Goal: Transaction & Acquisition: Download file/media

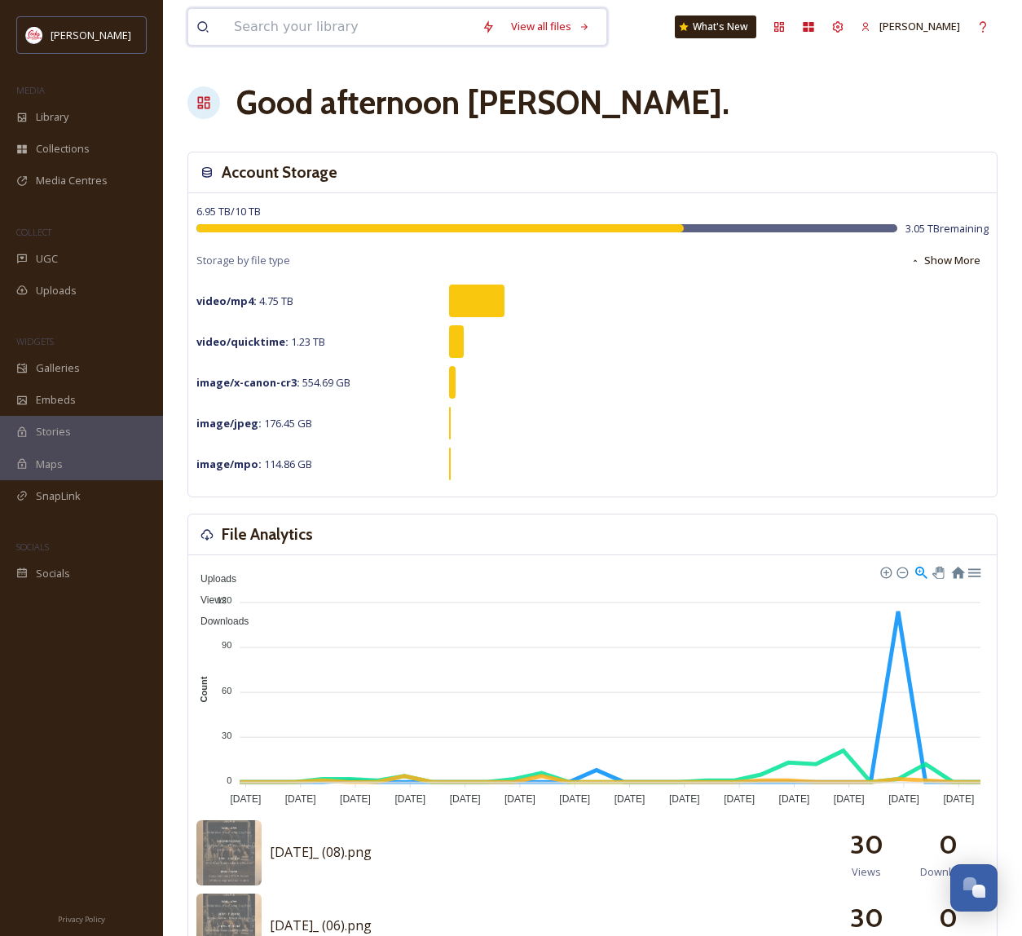
click at [392, 25] on input at bounding box center [350, 27] width 248 height 36
type input "ivy"
click at [549, 29] on div "Search Press Enter to search" at bounding box center [565, 27] width 69 height 32
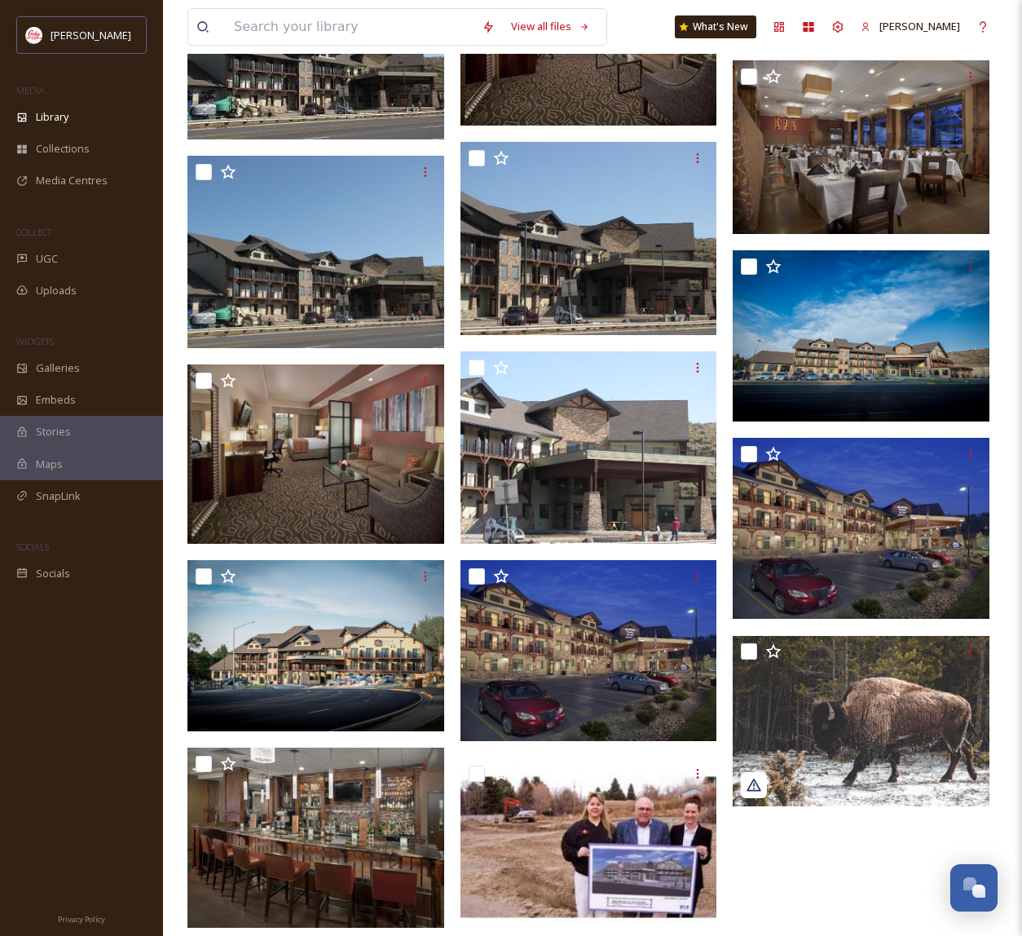
scroll to position [426, 0]
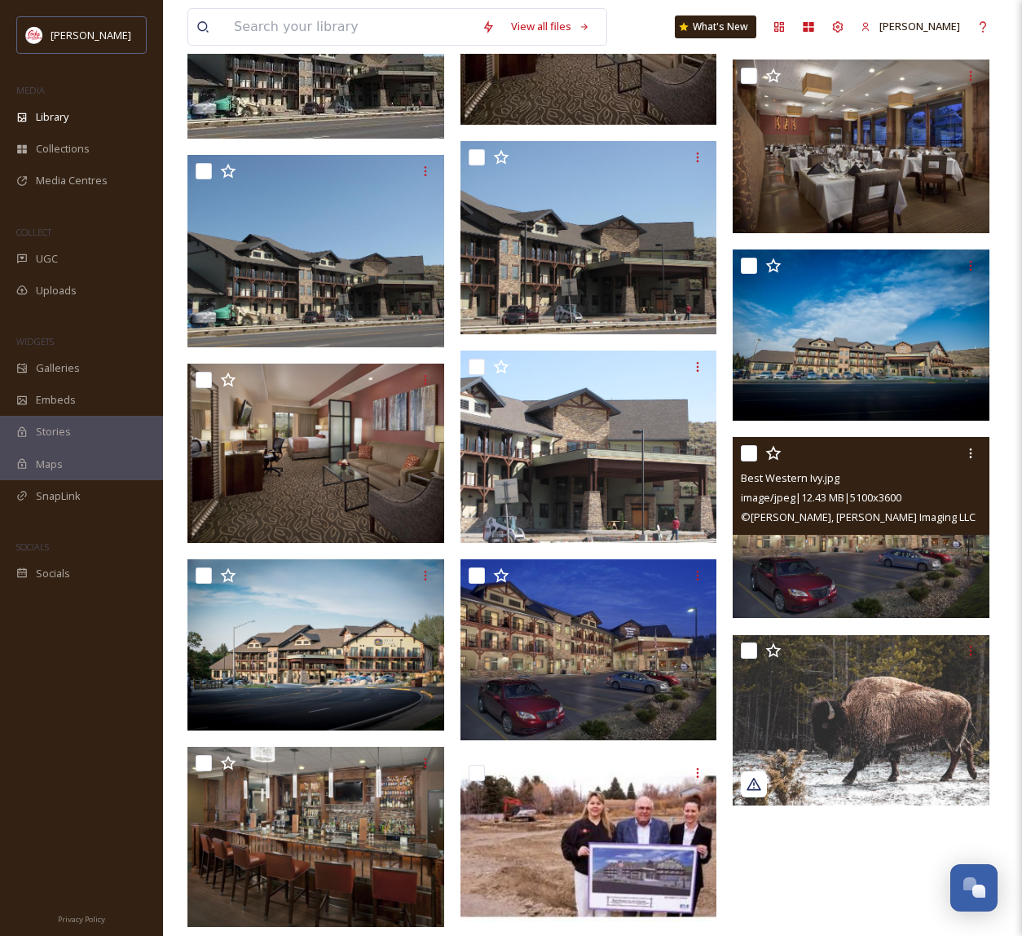
click at [868, 552] on img at bounding box center [861, 527] width 257 height 181
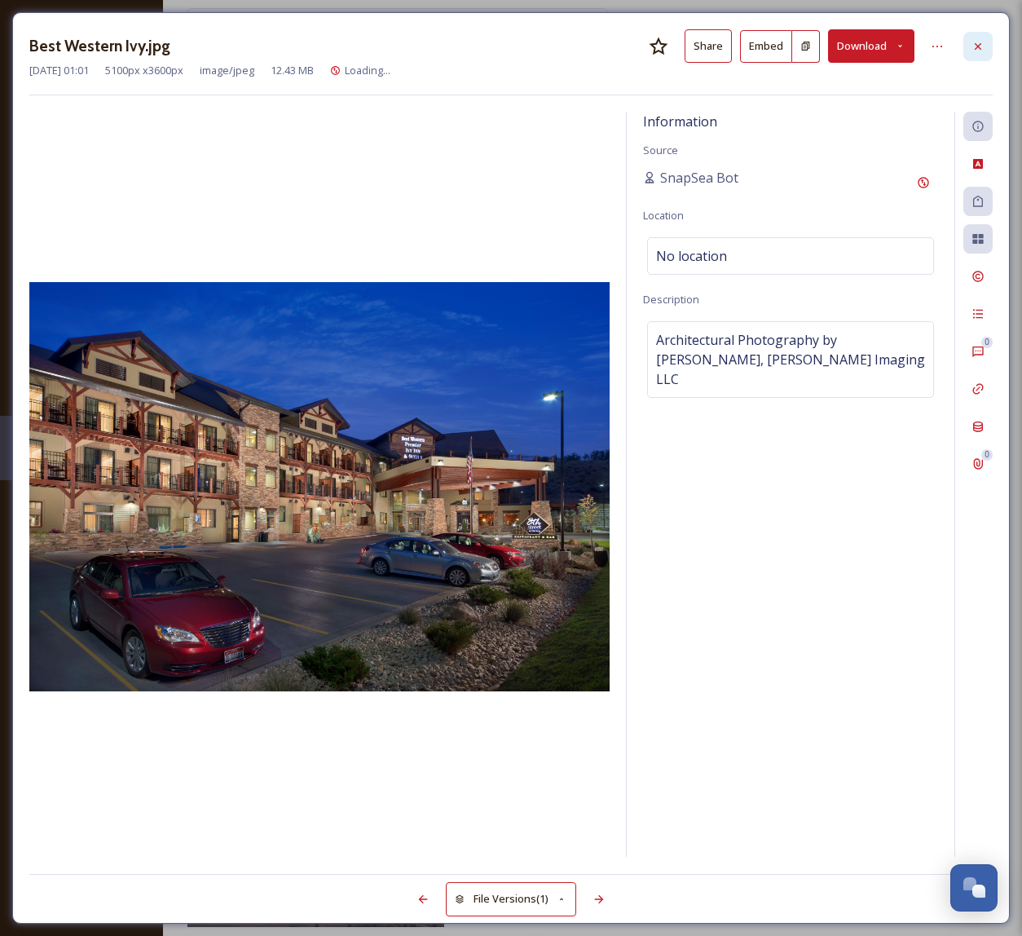
click at [977, 38] on div at bounding box center [978, 46] width 29 height 29
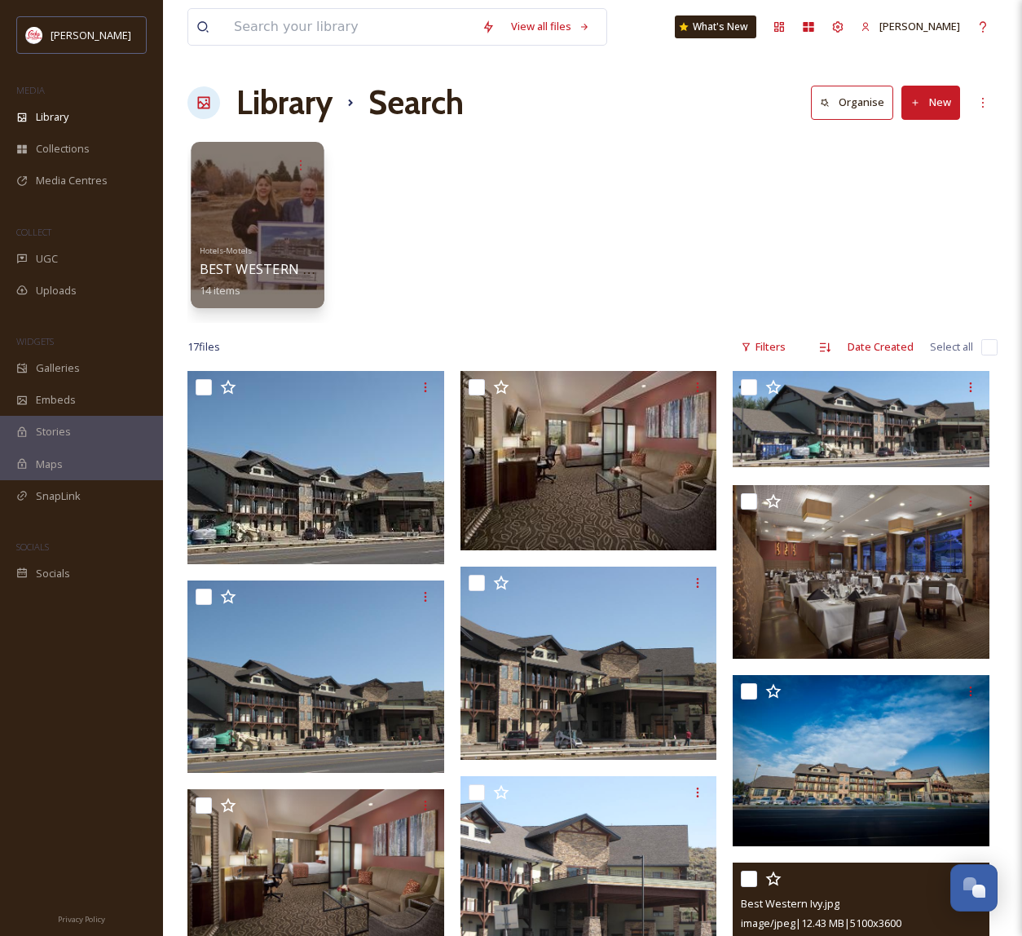
click at [254, 227] on div at bounding box center [257, 225] width 133 height 166
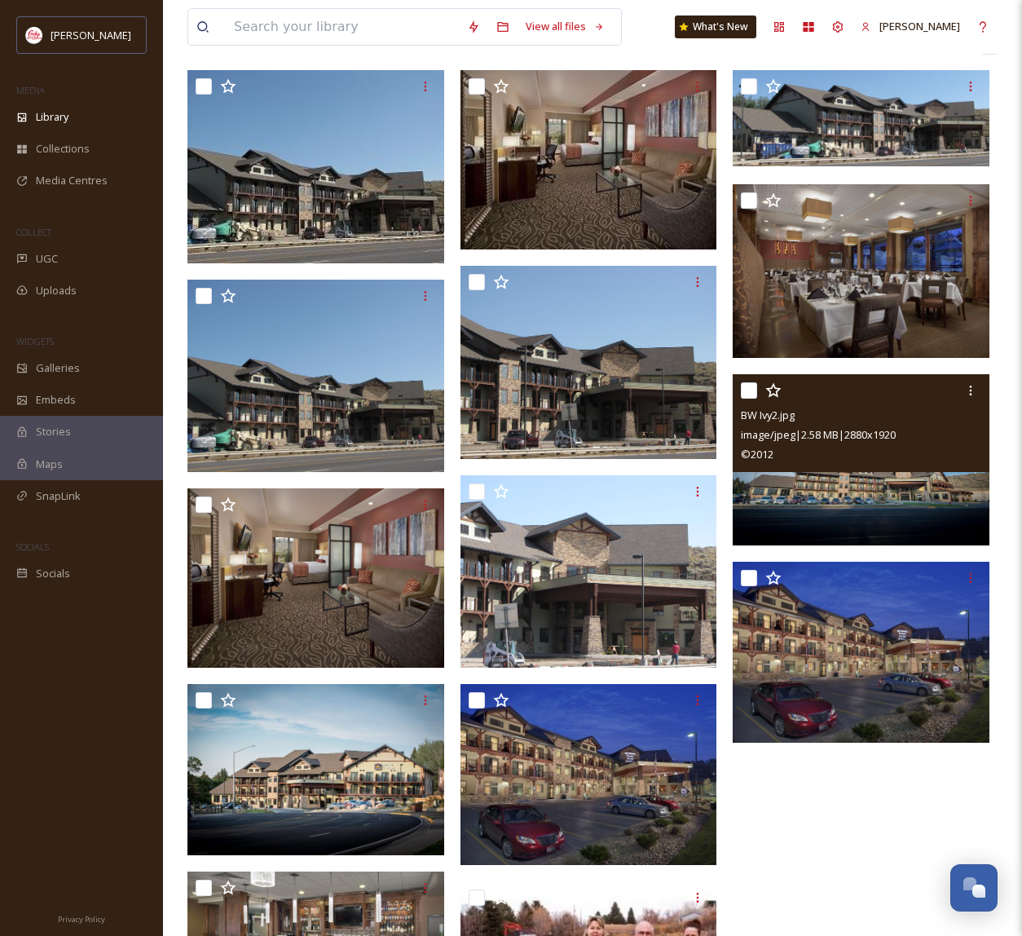
scroll to position [160, 0]
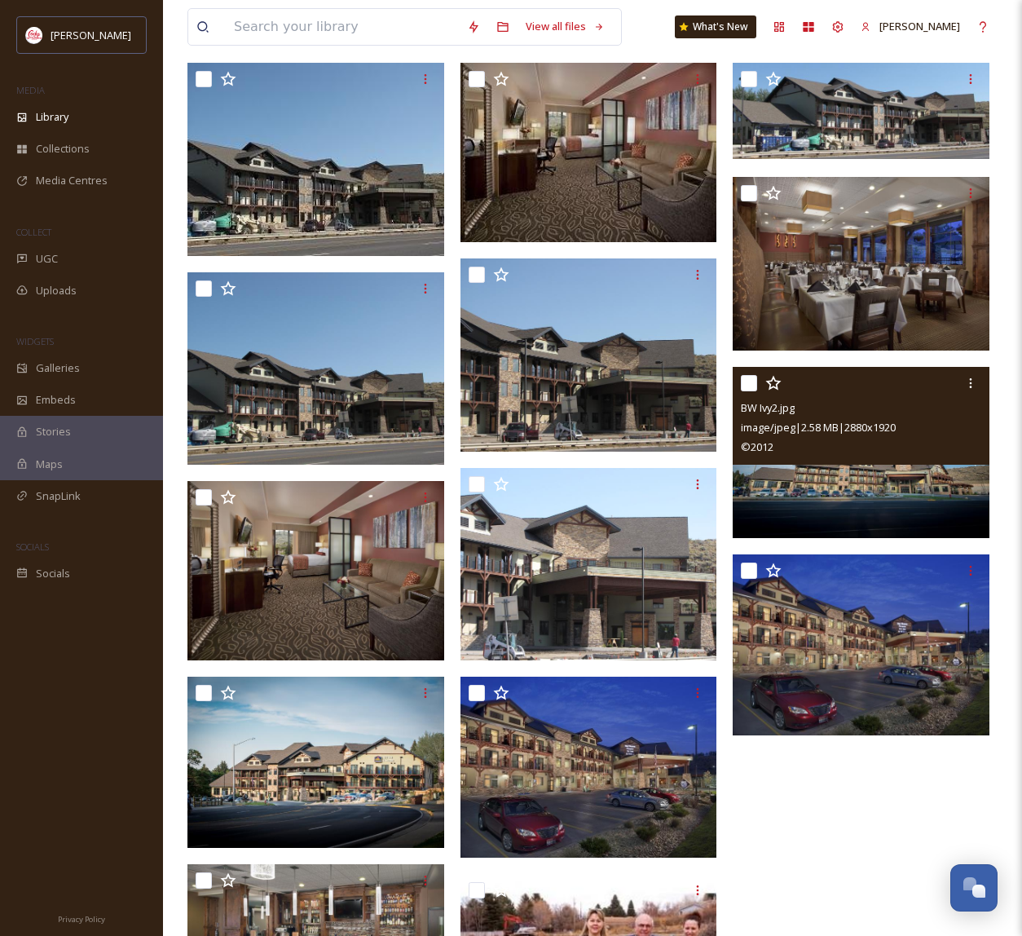
click at [855, 495] on img at bounding box center [861, 452] width 257 height 171
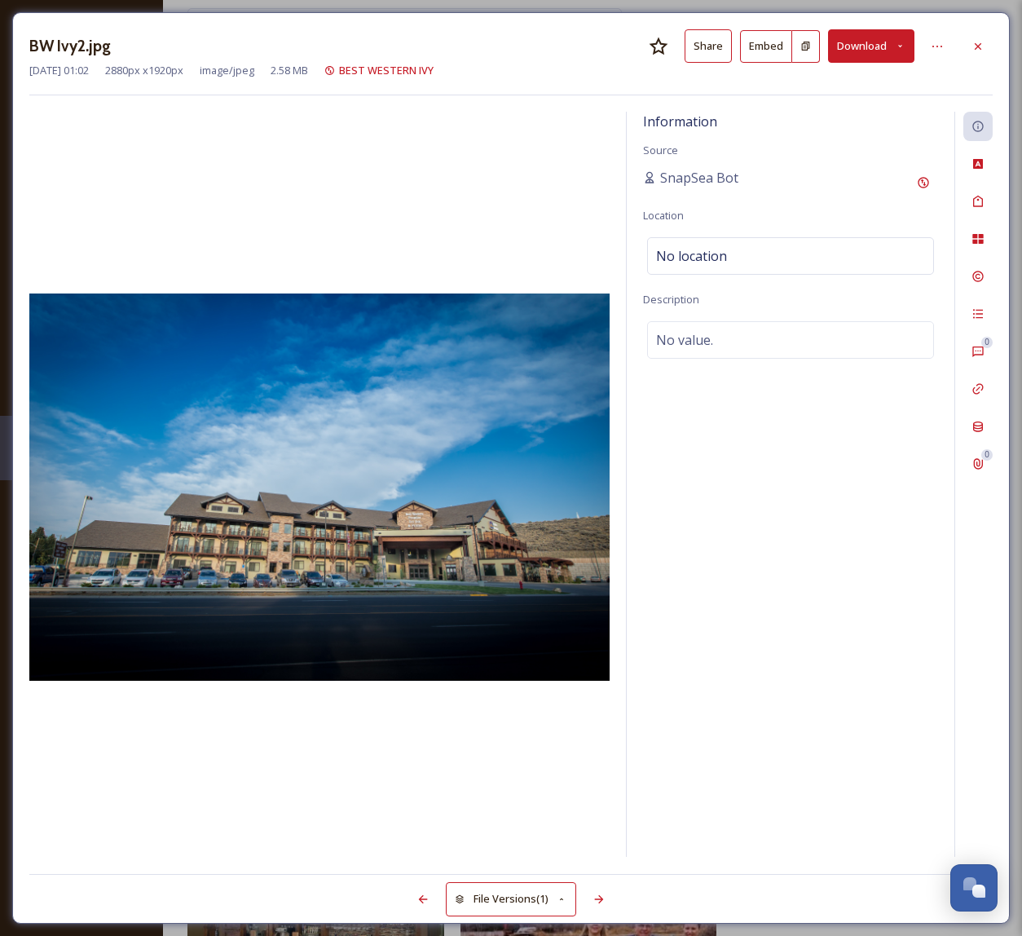
click at [860, 43] on button "Download" at bounding box center [871, 45] width 86 height 33
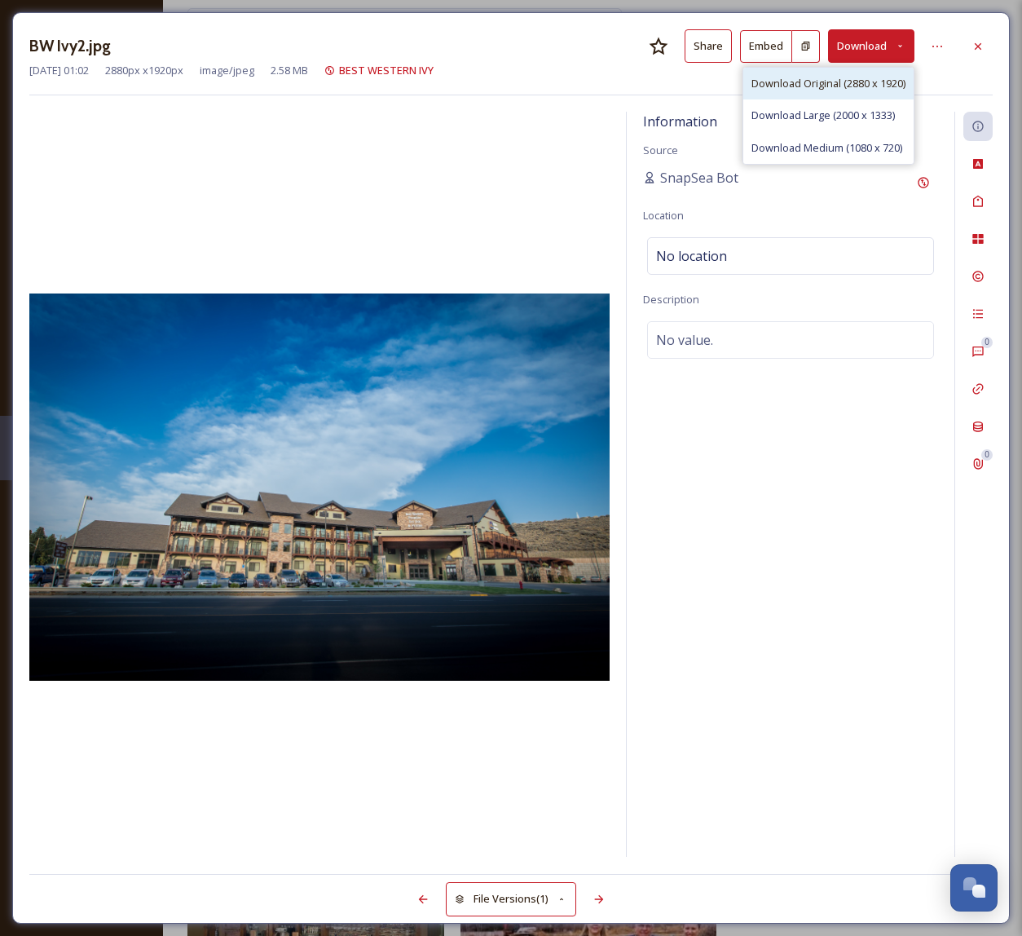
click at [836, 81] on span "Download Original (2880 x 1920)" at bounding box center [829, 83] width 154 height 15
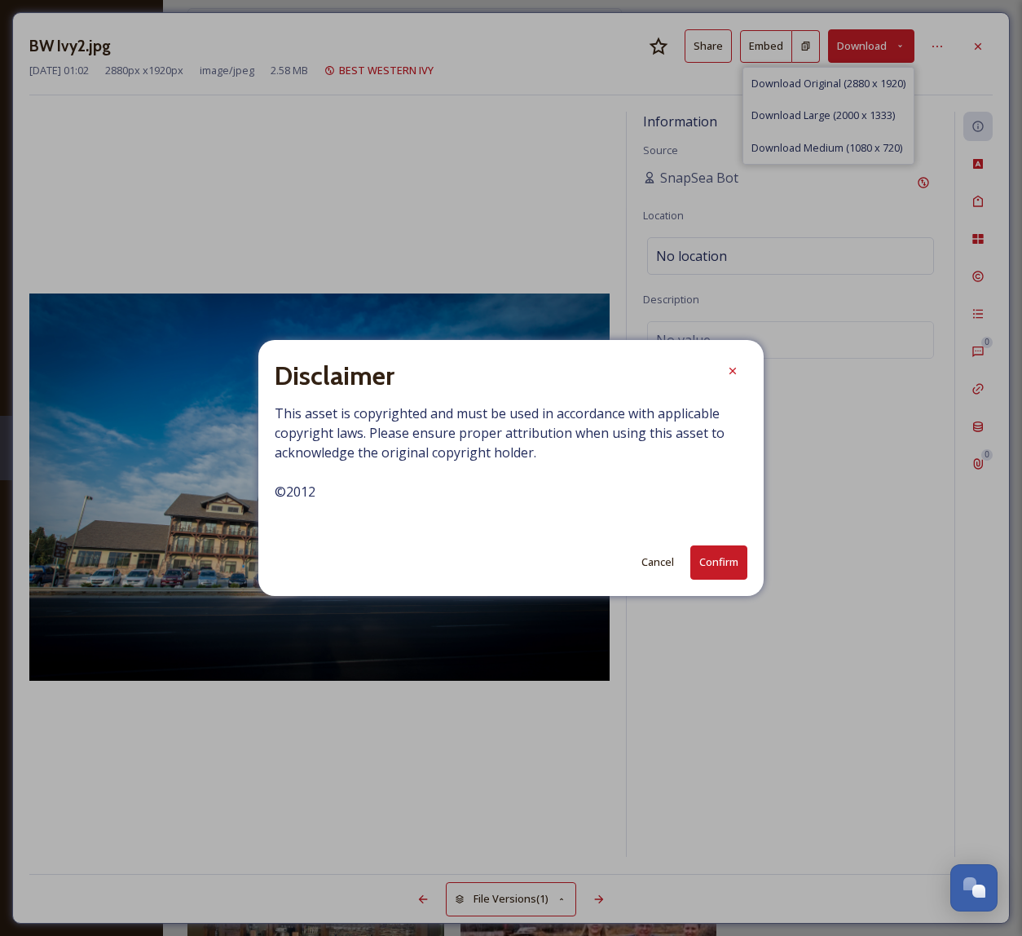
click at [714, 562] on button "Confirm" at bounding box center [719, 561] width 57 height 33
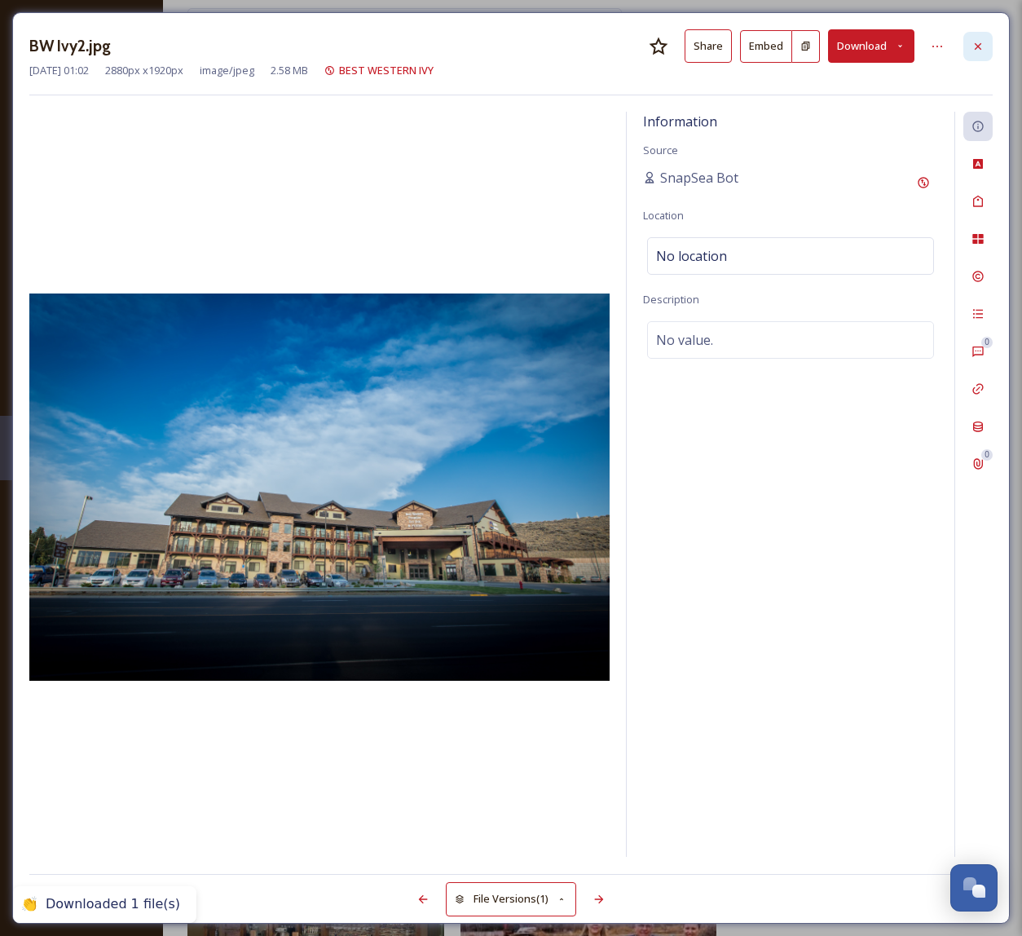
click at [980, 49] on icon at bounding box center [978, 46] width 13 height 13
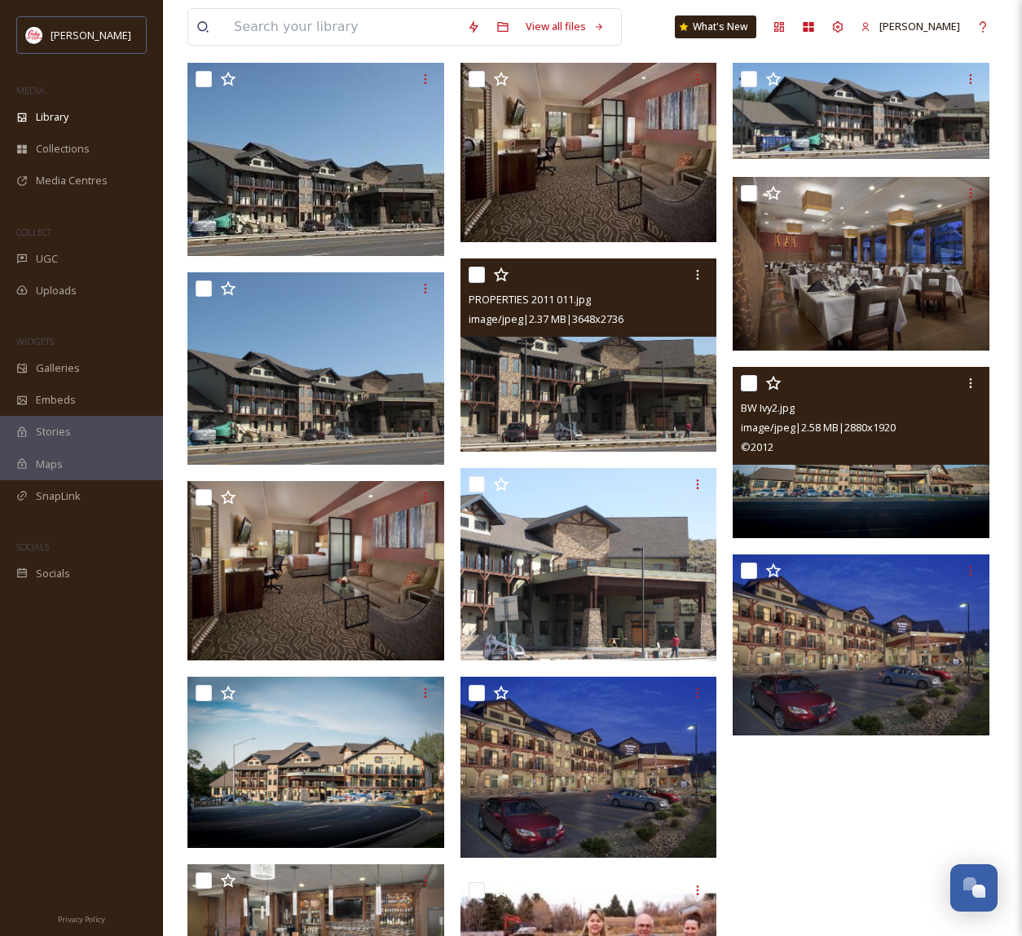
scroll to position [306, 0]
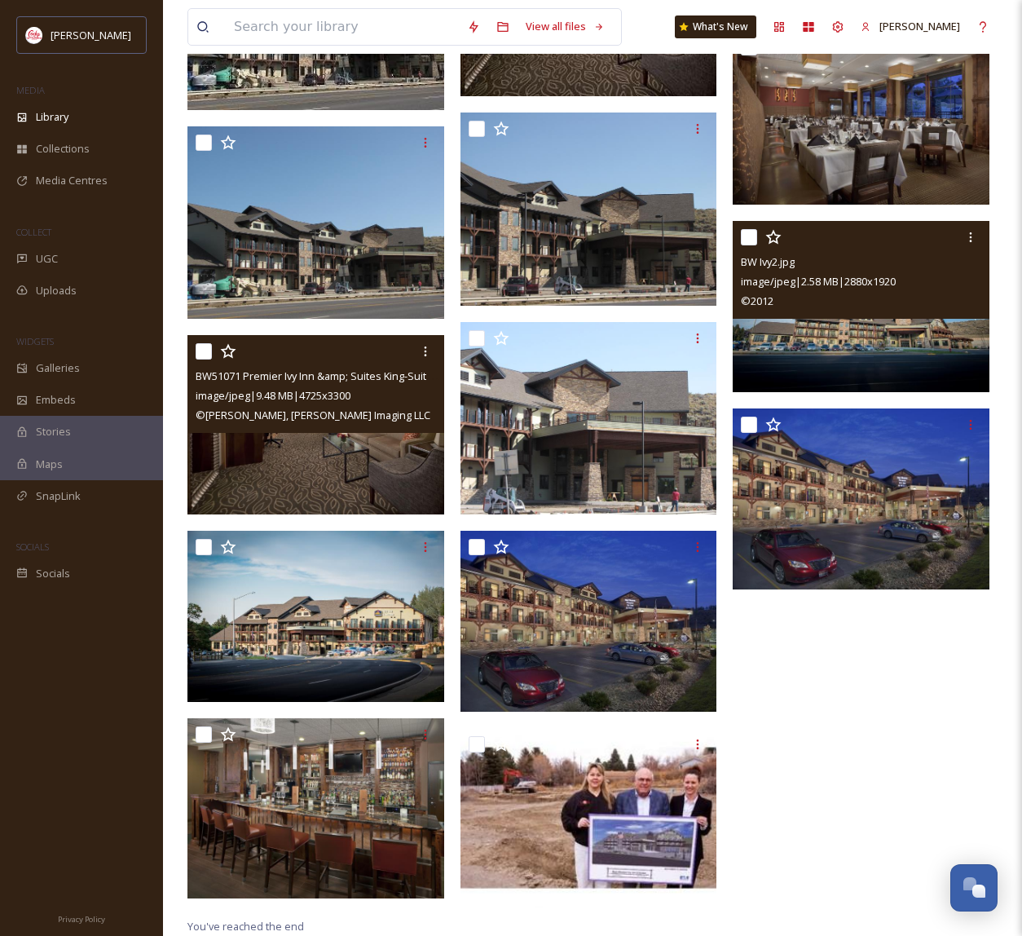
click at [368, 468] on img at bounding box center [316, 424] width 257 height 179
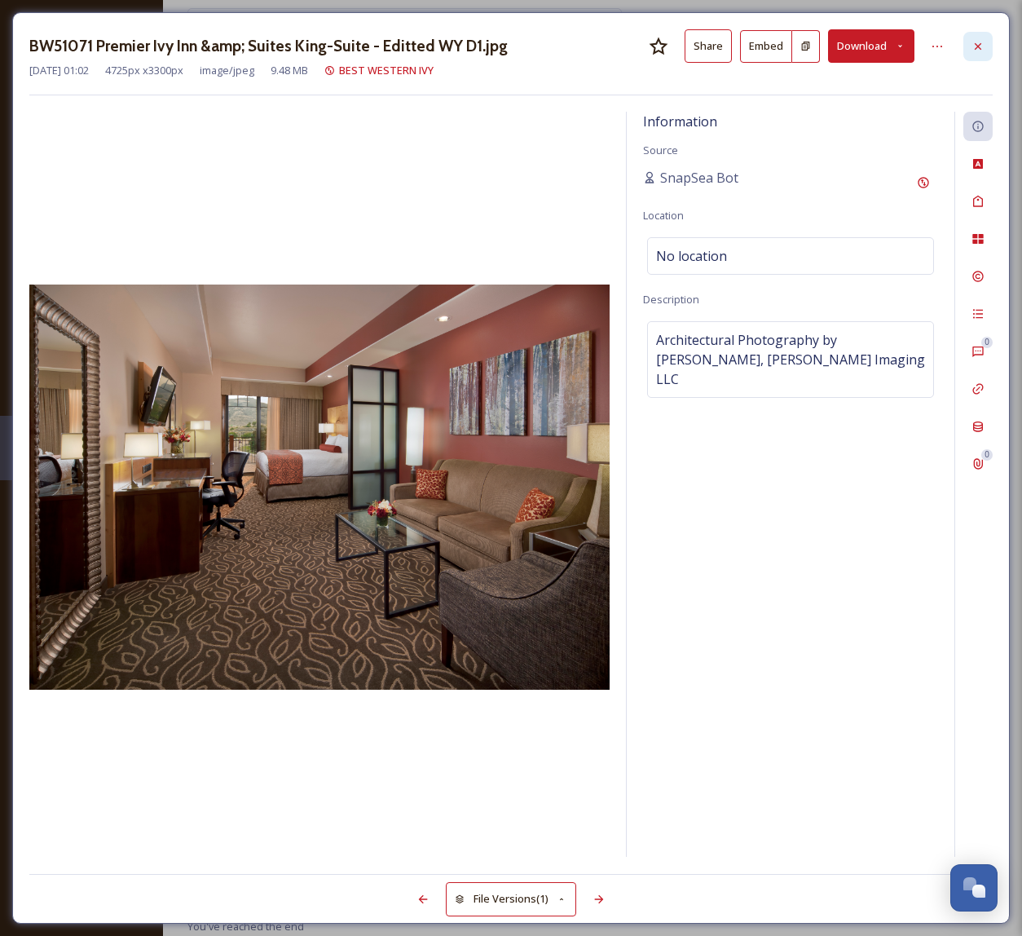
click at [987, 48] on div at bounding box center [978, 46] width 29 height 29
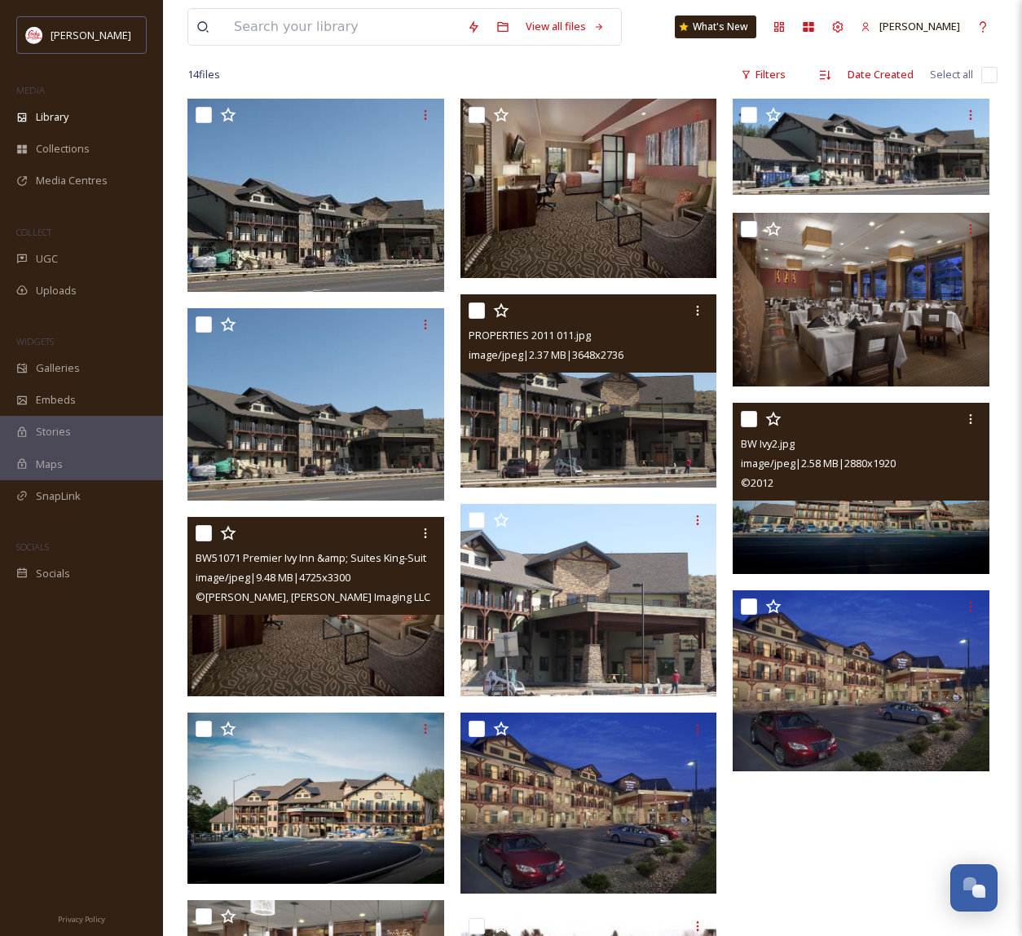
scroll to position [165, 0]
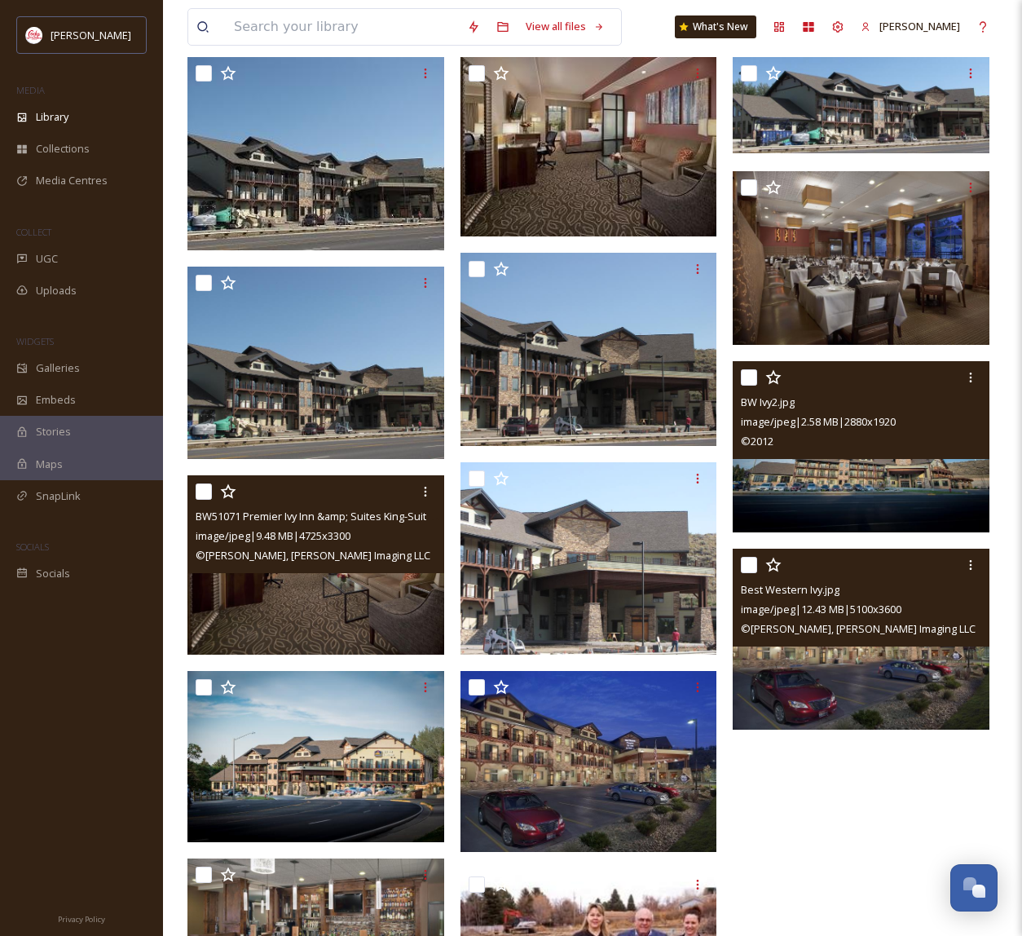
click at [800, 684] on img at bounding box center [861, 639] width 257 height 181
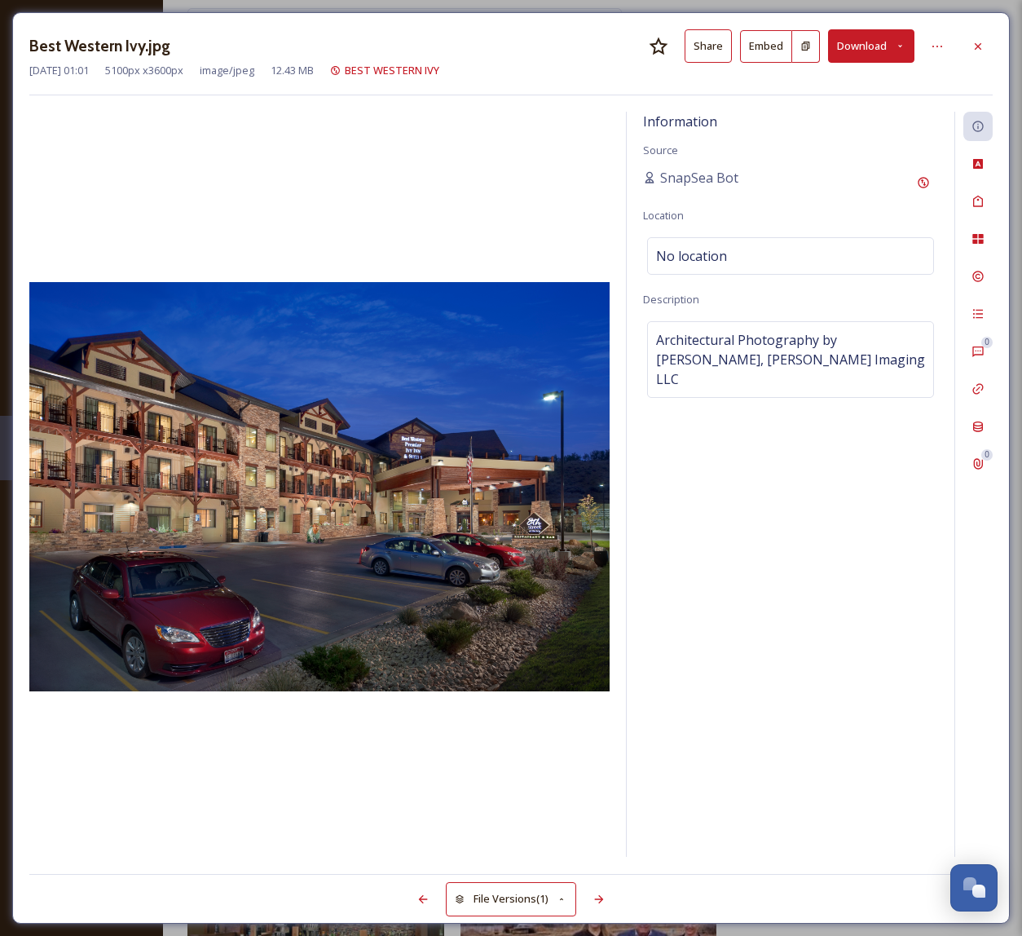
click at [871, 44] on button "Download" at bounding box center [871, 45] width 86 height 33
click at [976, 47] on icon at bounding box center [978, 45] width 7 height 7
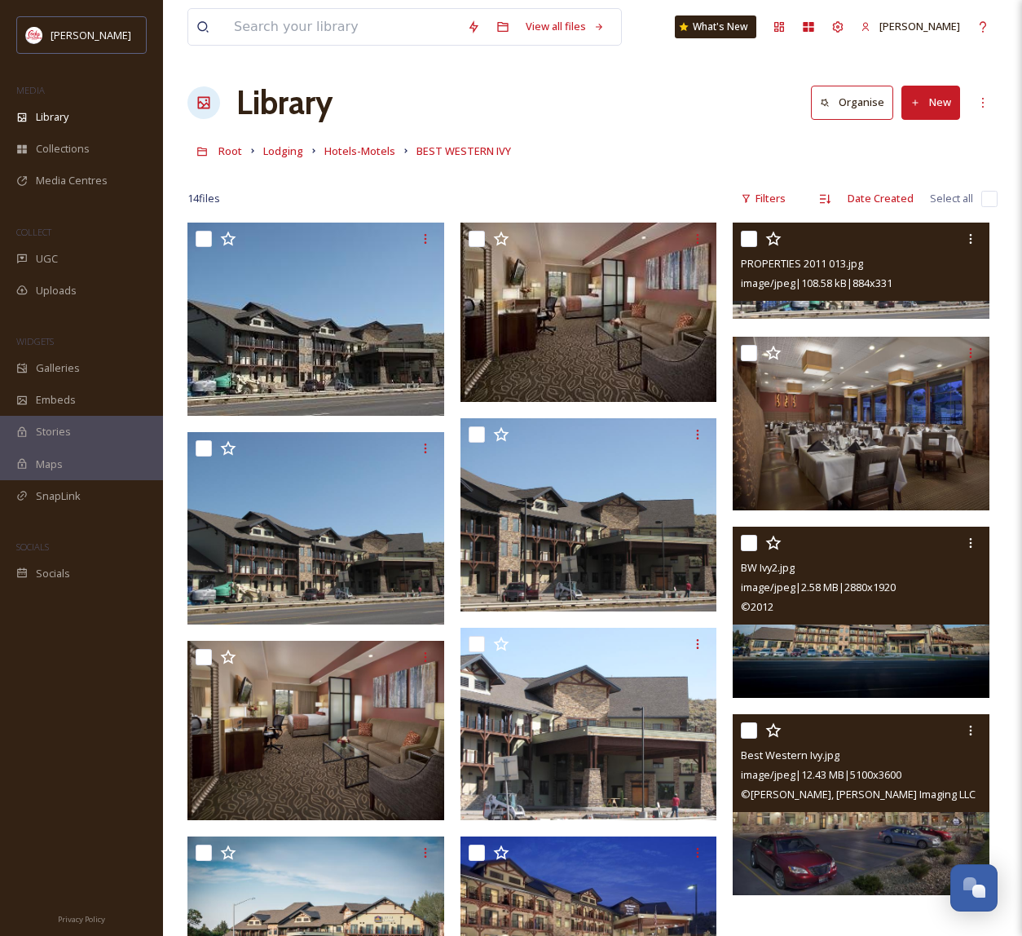
click at [871, 289] on span "image/jpeg | 108.58 kB | 884 x 331" at bounding box center [817, 283] width 152 height 15
click at [839, 311] on img at bounding box center [861, 271] width 257 height 96
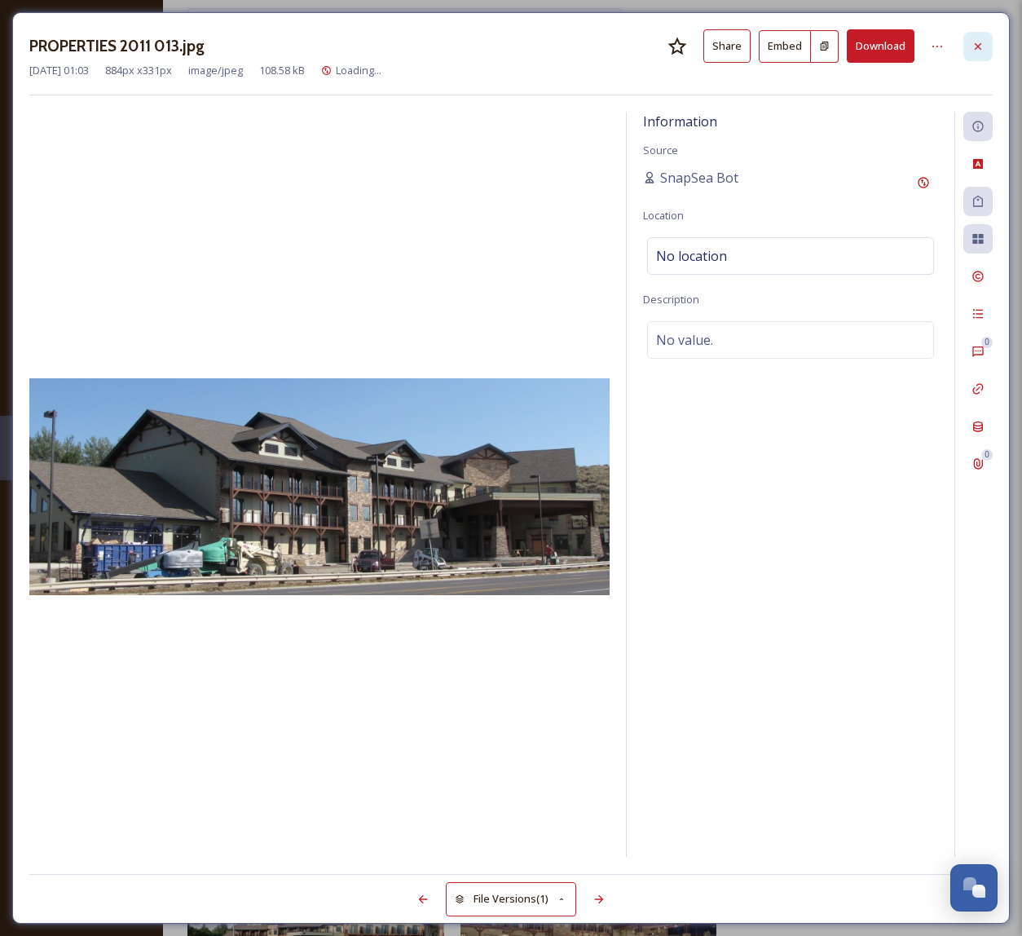
click at [978, 40] on icon at bounding box center [978, 46] width 13 height 13
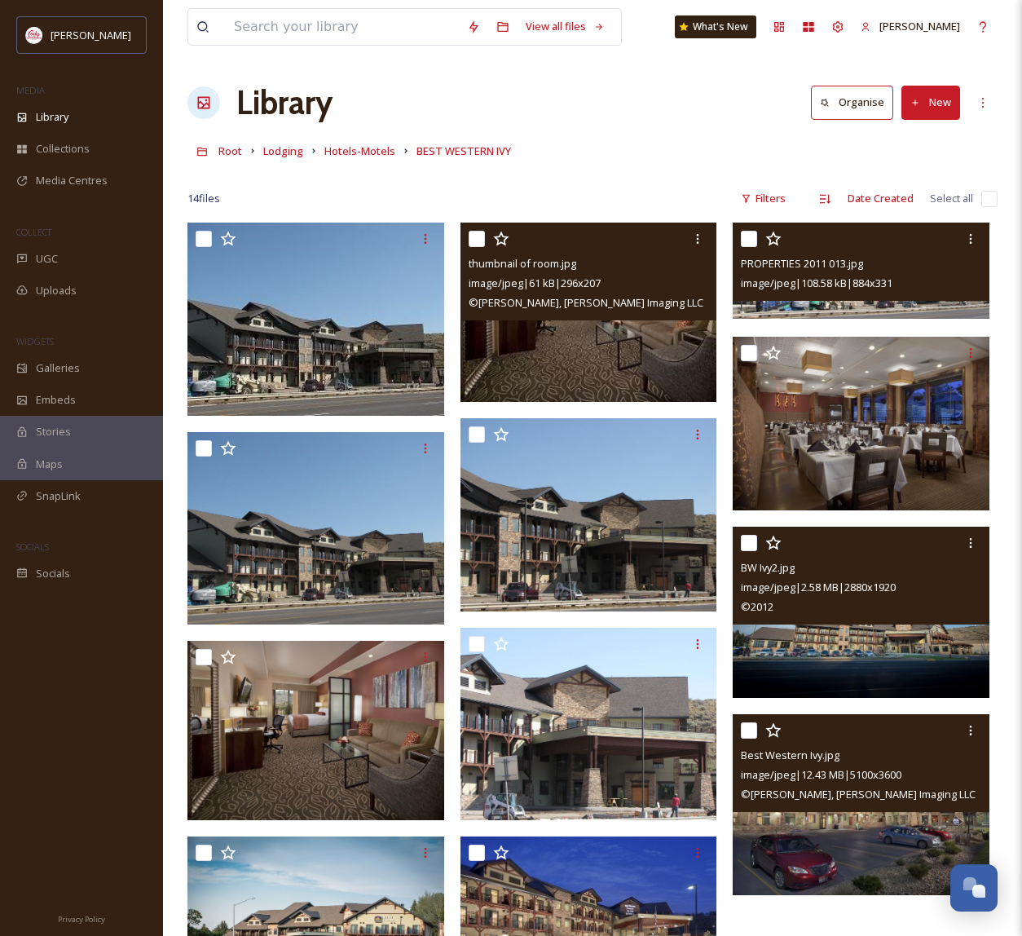
click at [571, 351] on img at bounding box center [589, 312] width 257 height 179
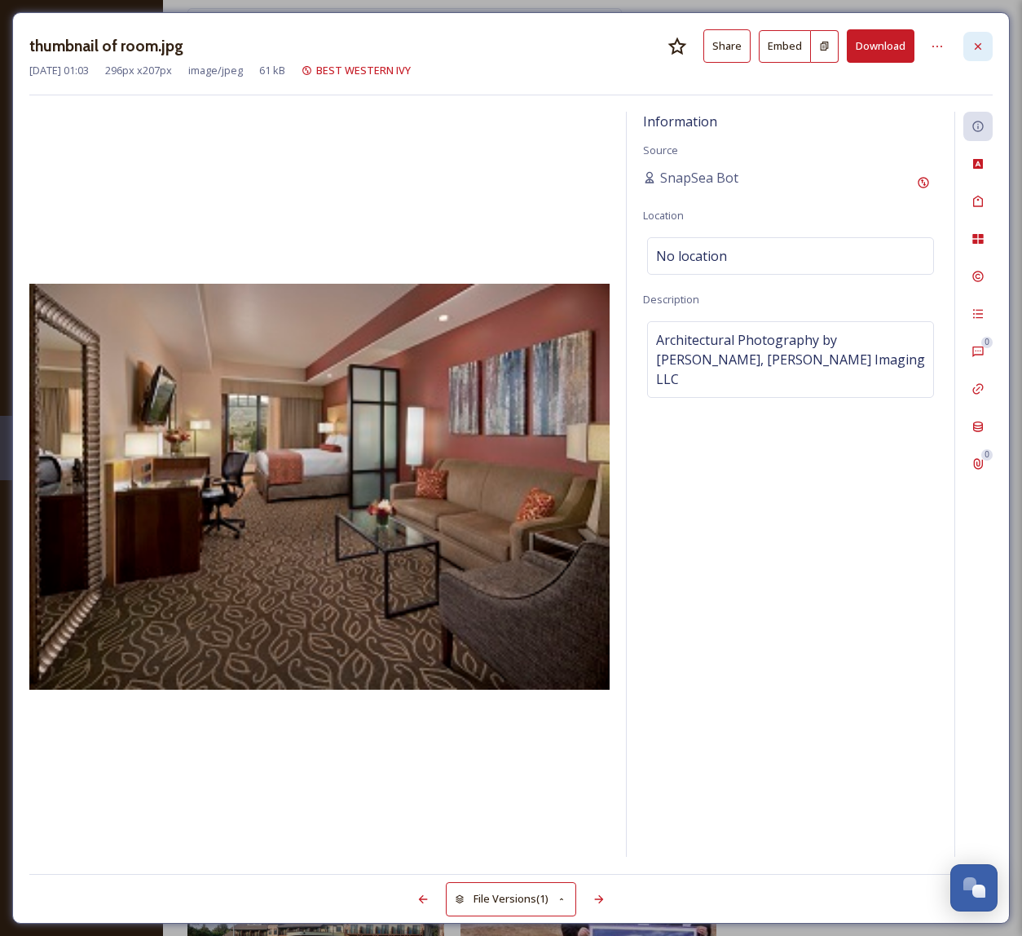
drag, startPoint x: 978, startPoint y: 39, endPoint x: 944, endPoint y: 34, distance: 34.6
click at [978, 40] on icon at bounding box center [978, 46] width 13 height 13
